Goal: Task Accomplishment & Management: Manage account settings

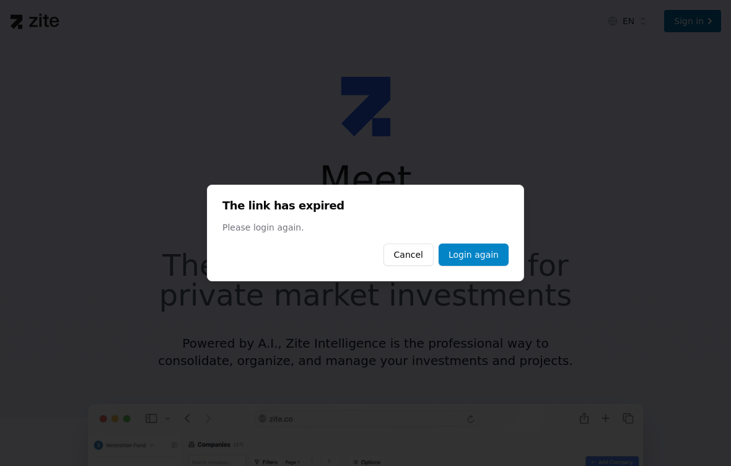
click at [485, 250] on link "Login again" at bounding box center [473, 254] width 70 height 22
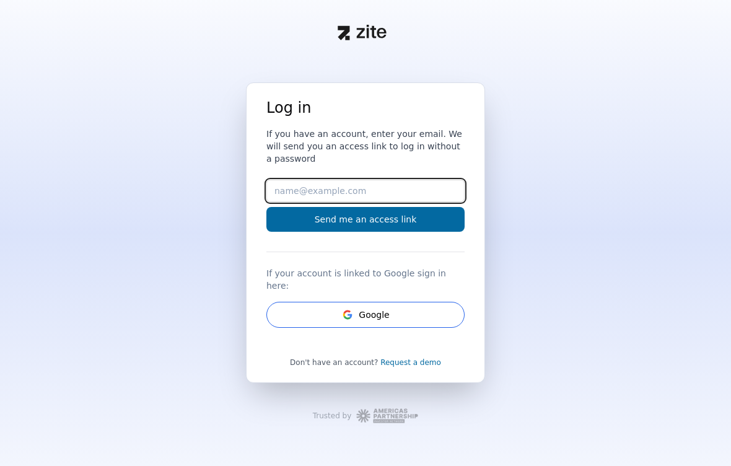
click at [400, 201] on input "Email" at bounding box center [365, 191] width 198 height 22
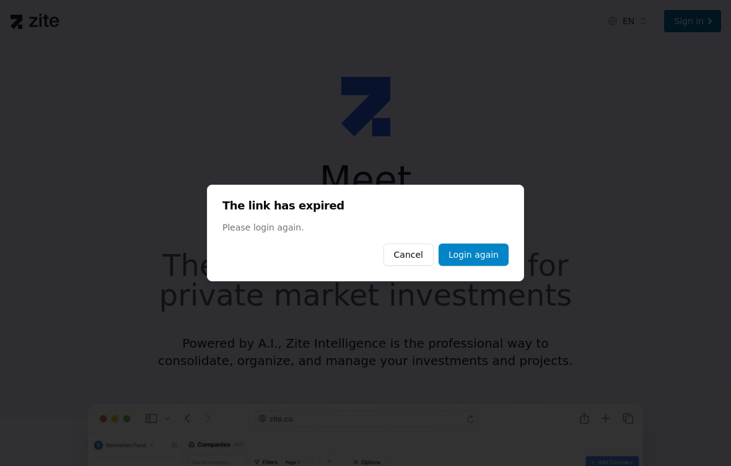
click at [401, 264] on button "Cancel" at bounding box center [408, 254] width 50 height 22
